Goal: Information Seeking & Learning: Learn about a topic

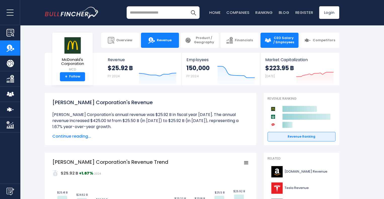
click at [281, 40] on span "CEO Salary / Employees" at bounding box center [283, 40] width 21 height 9
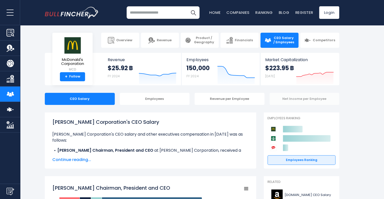
click at [293, 96] on div "Net Income per Employee" at bounding box center [305, 99] width 70 height 12
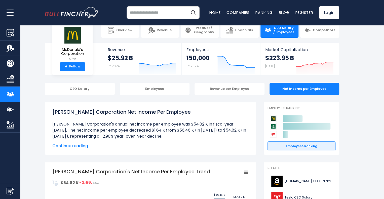
scroll to position [10, 0]
click at [229, 88] on div "Revenue per Employee" at bounding box center [230, 89] width 70 height 12
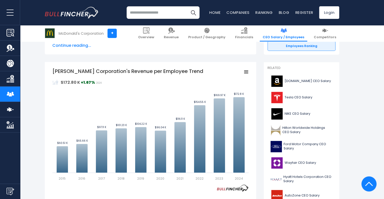
scroll to position [110, 0]
